Goal: Task Accomplishment & Management: Manage account settings

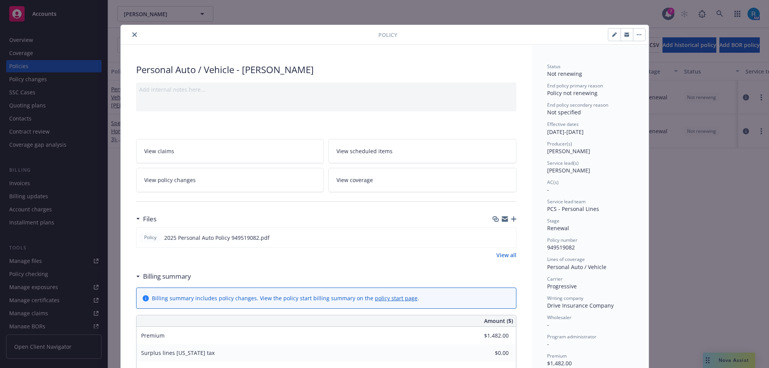
click at [132, 35] on icon "close" at bounding box center [134, 34] width 5 height 5
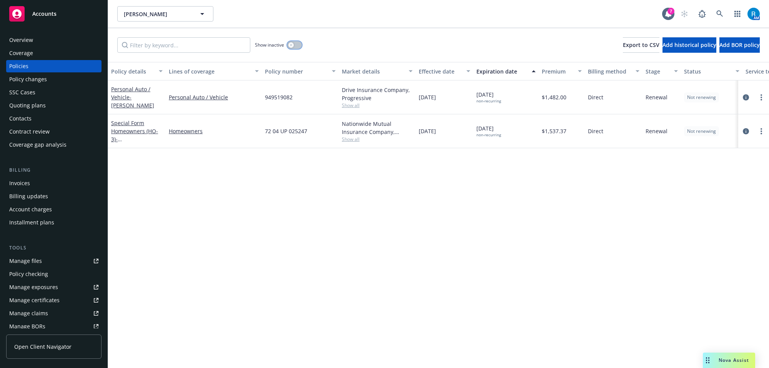
click at [297, 43] on button "button" at bounding box center [294, 45] width 15 height 8
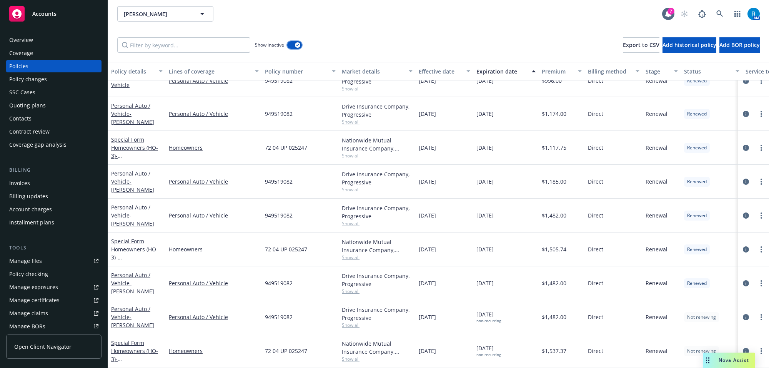
scroll to position [304, 0]
click at [293, 43] on button "button" at bounding box center [294, 45] width 15 height 8
